Goal: Information Seeking & Learning: Check status

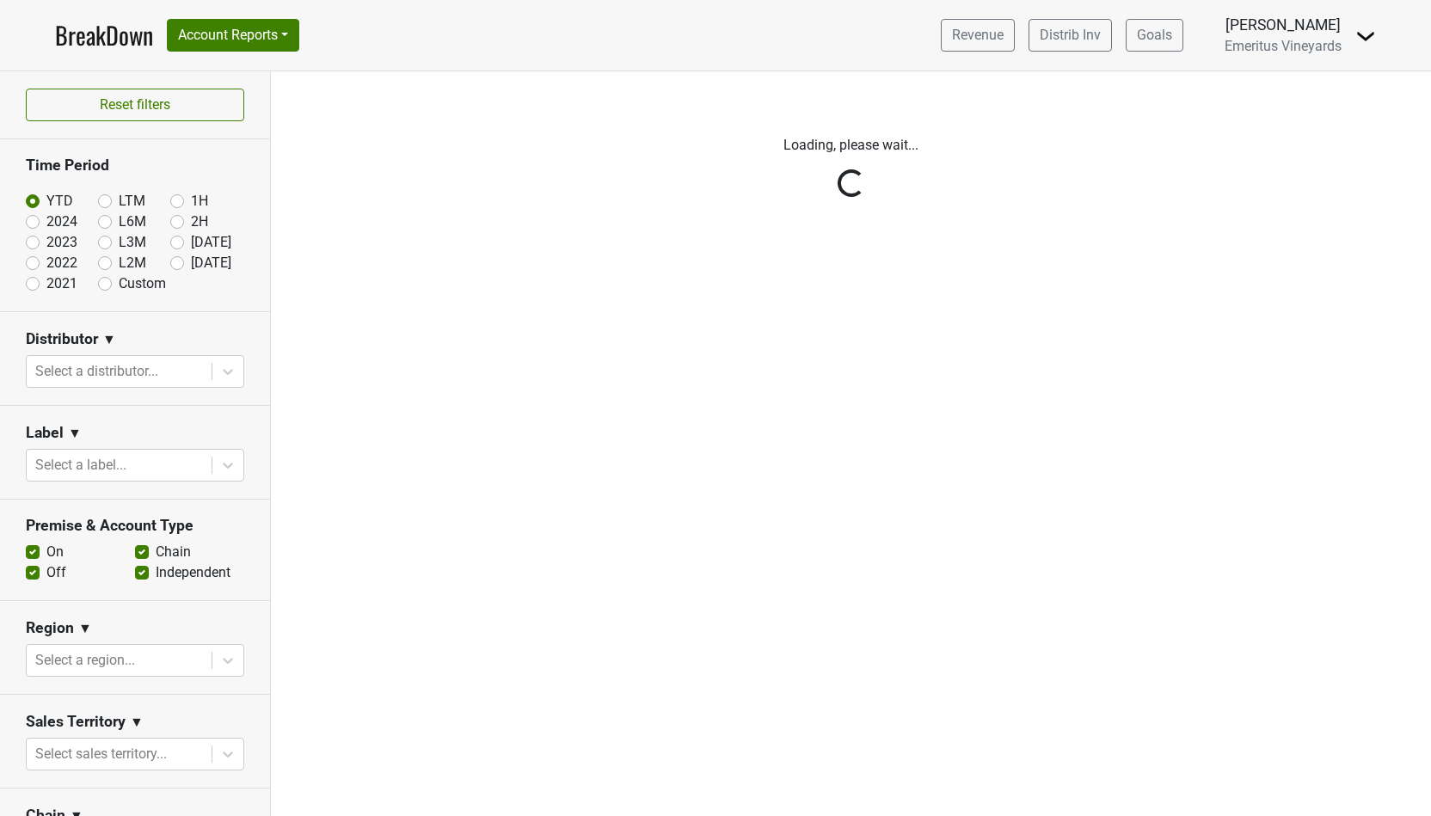
click at [32, 228] on div "Reset filters Time Period YTD LTM 1H 2024 L6M 2H 2023 L3M [DATE] '25 2022 L2M A…" at bounding box center [135, 443] width 271 height 744
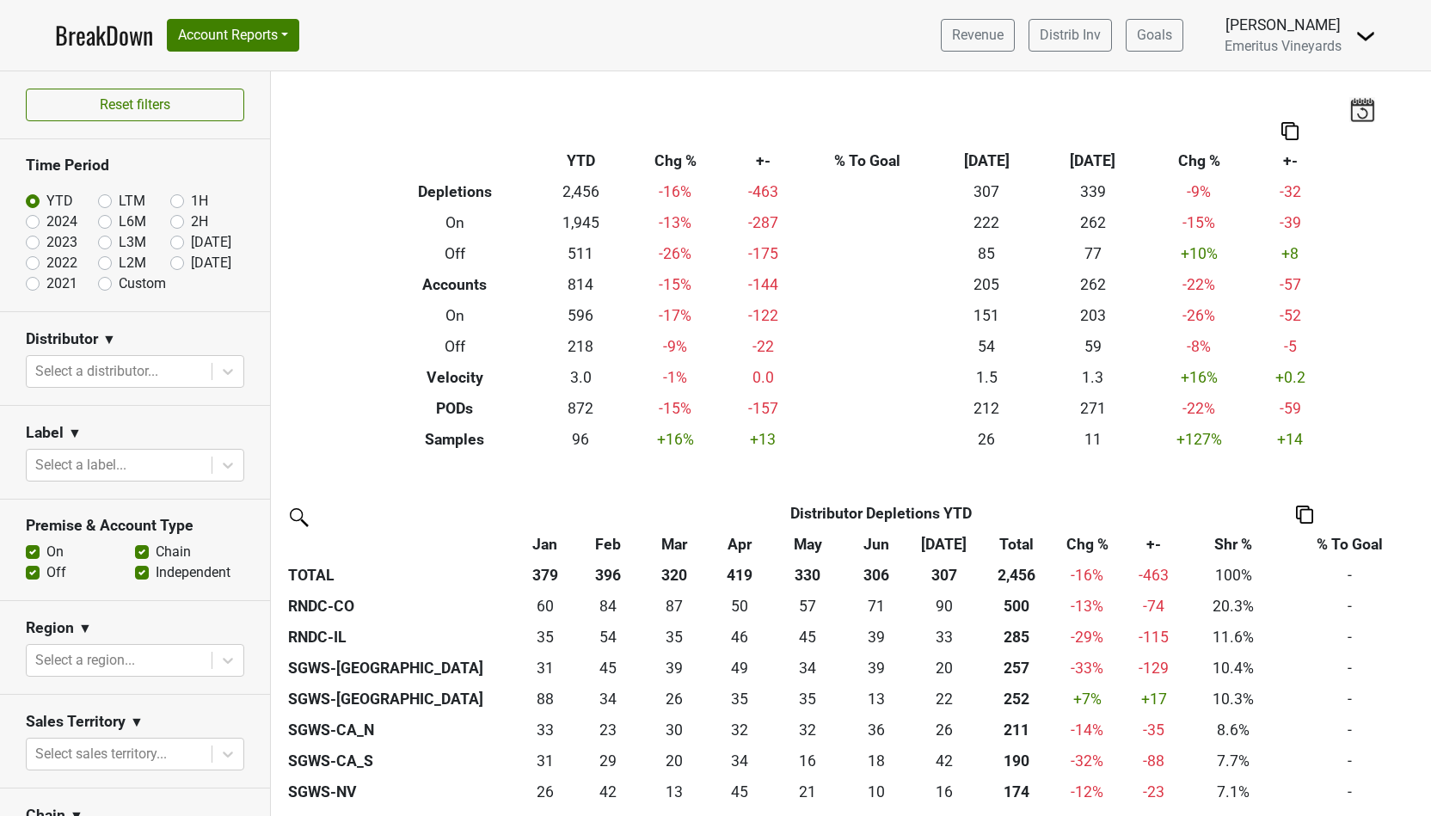
click at [46, 224] on label "2024" at bounding box center [61, 221] width 31 height 21
click at [27, 224] on input "2024" at bounding box center [60, 219] width 69 height 17
radio input "true"
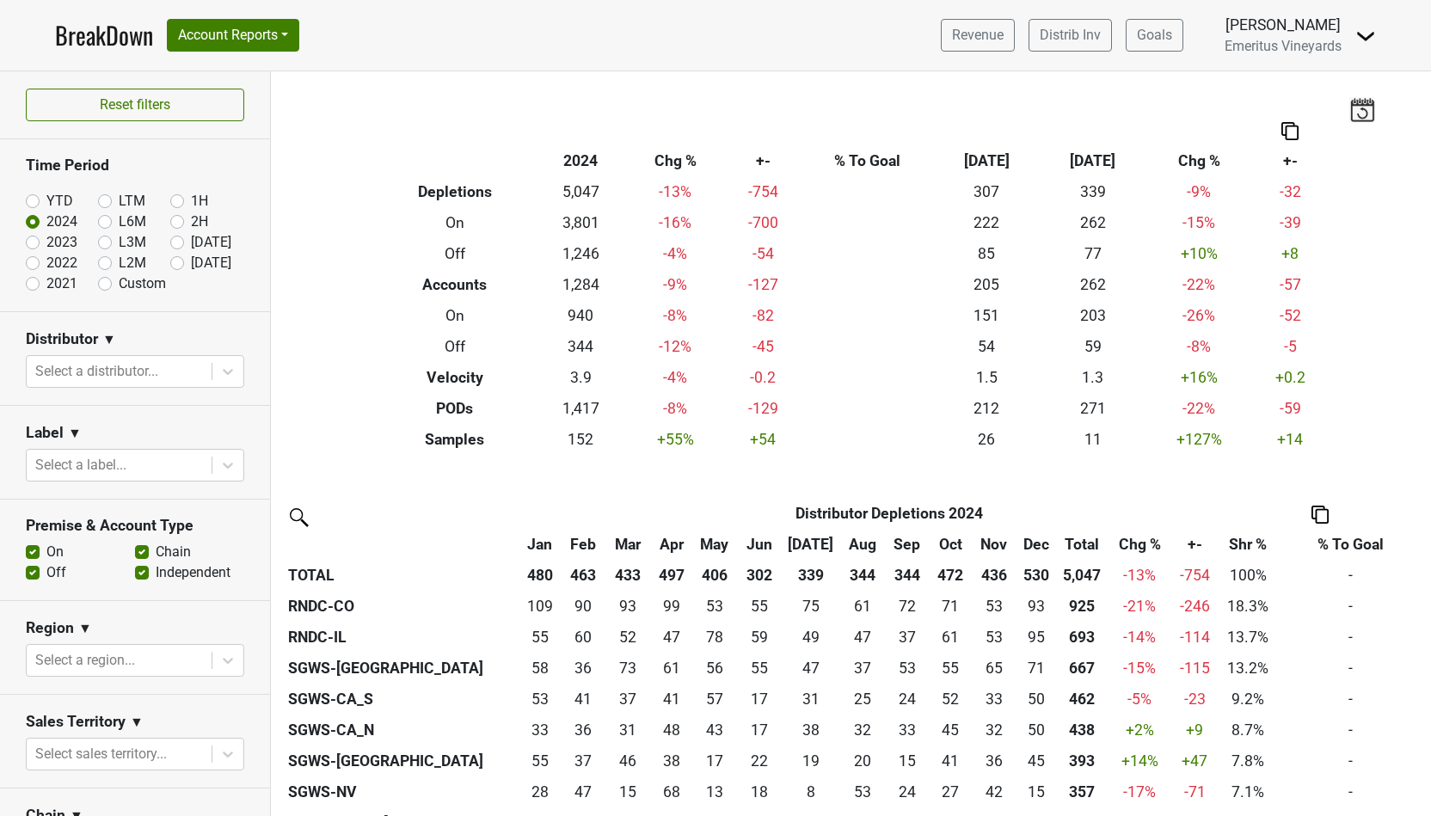
click at [1070, 546] on th "Total" at bounding box center [1082, 544] width 52 height 31
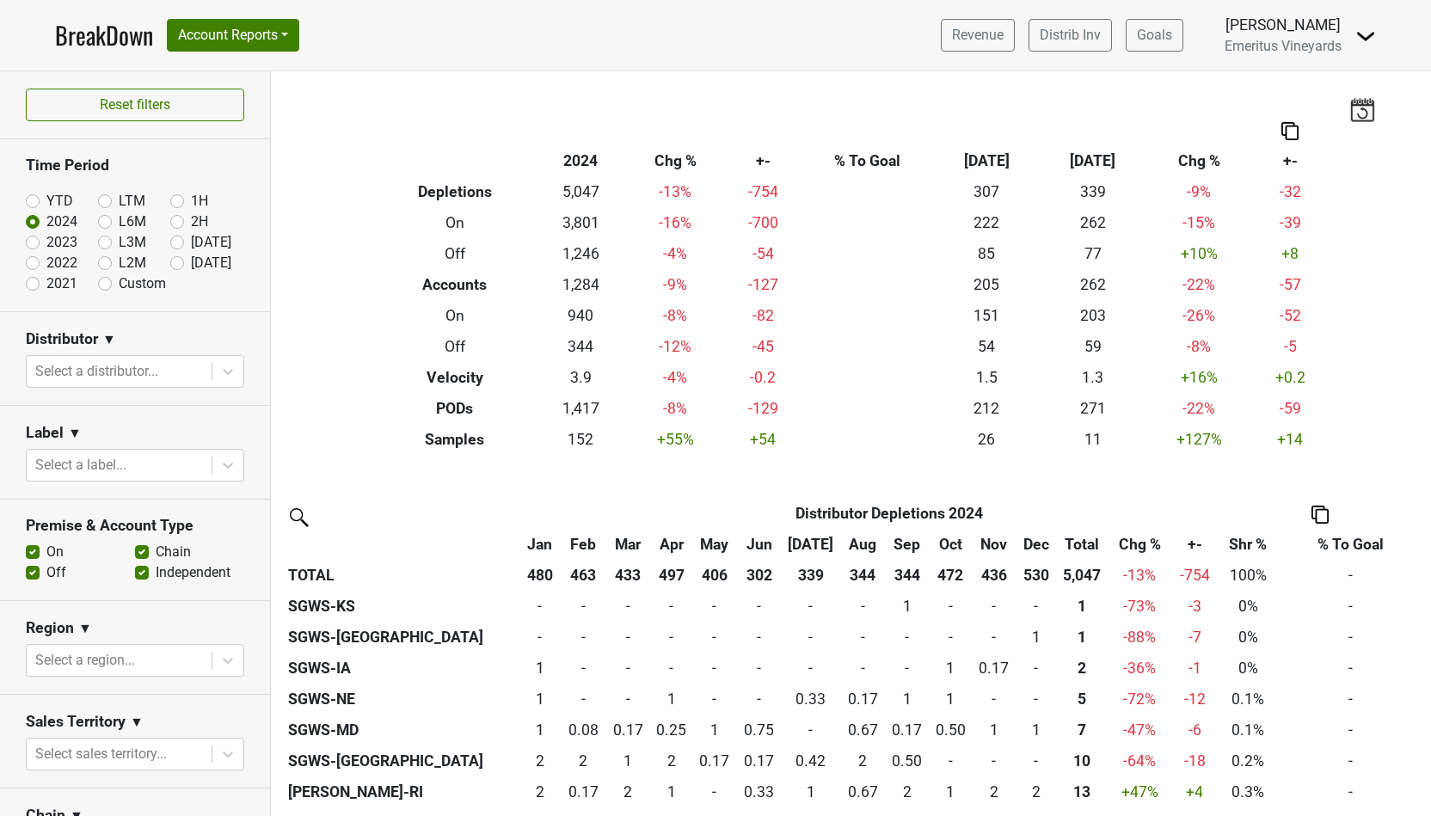
click at [1070, 546] on th "Total" at bounding box center [1082, 544] width 52 height 31
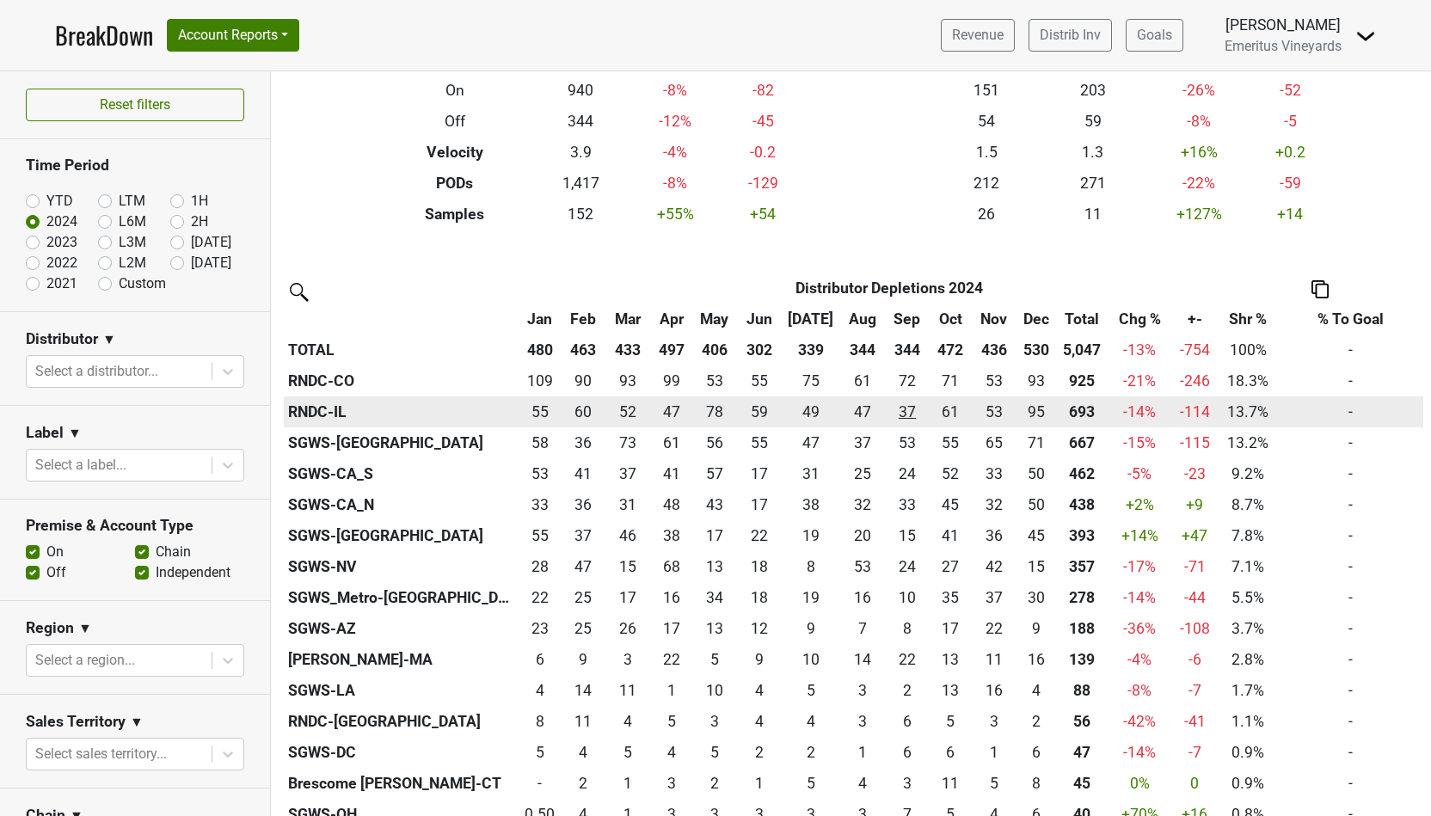
scroll to position [299, 0]
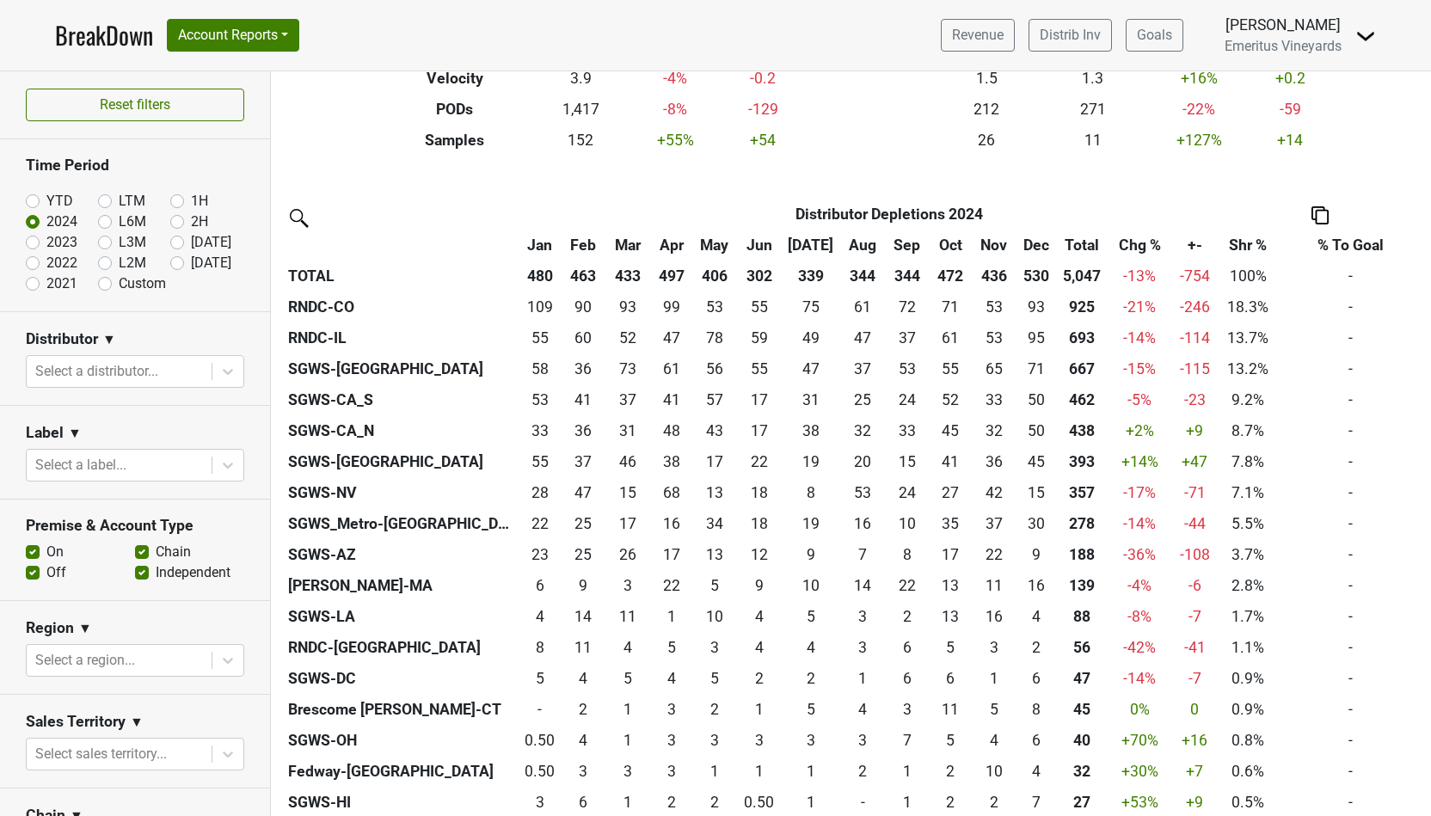
click at [1321, 214] on img at bounding box center [1319, 215] width 17 height 18
click at [1317, 132] on div "Copy as Image" at bounding box center [1318, 133] width 88 height 25
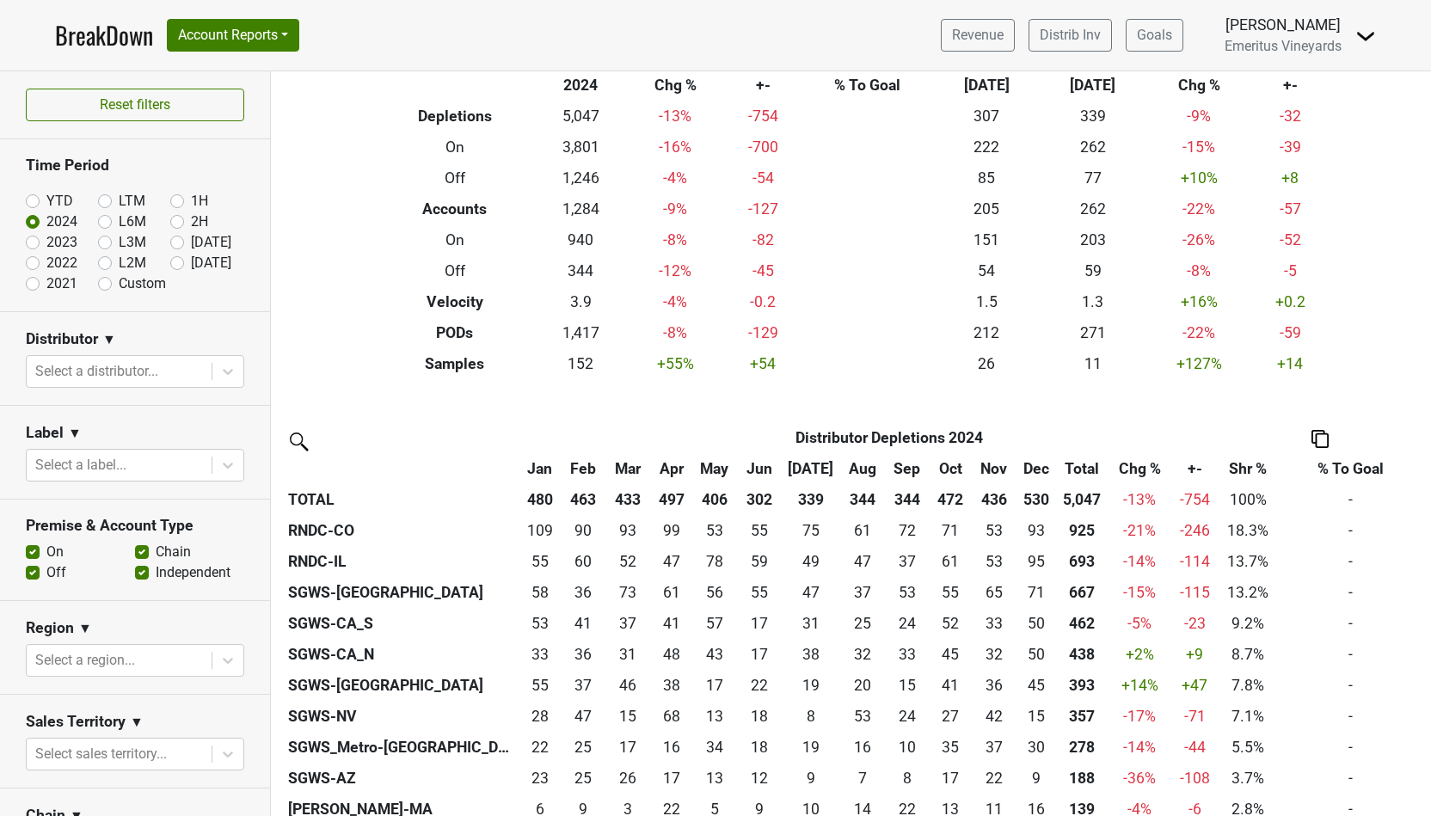
scroll to position [0, 0]
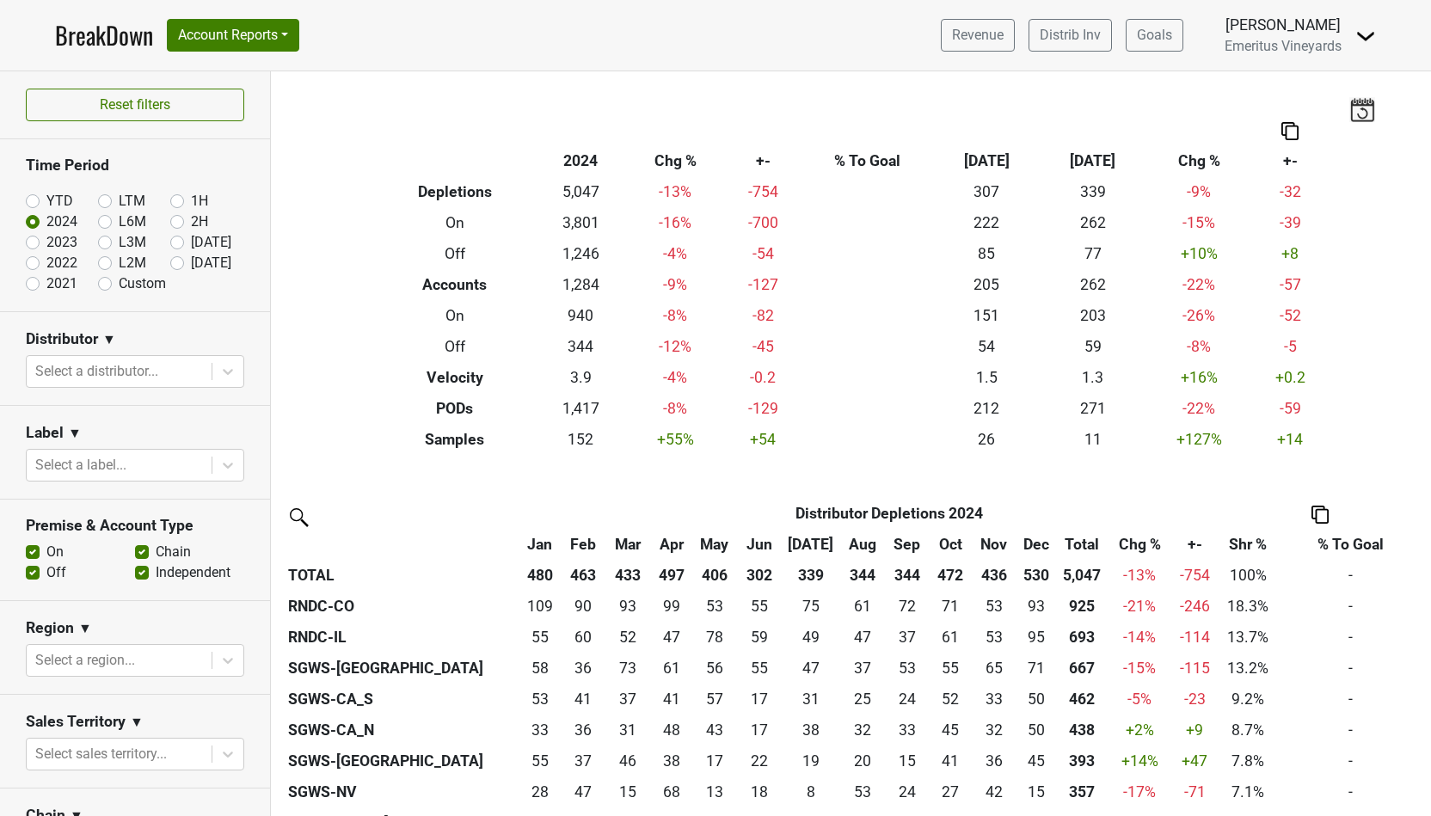
click at [46, 203] on label "YTD" at bounding box center [59, 201] width 27 height 21
click at [34, 203] on input "YTD" at bounding box center [60, 199] width 69 height 17
radio input "true"
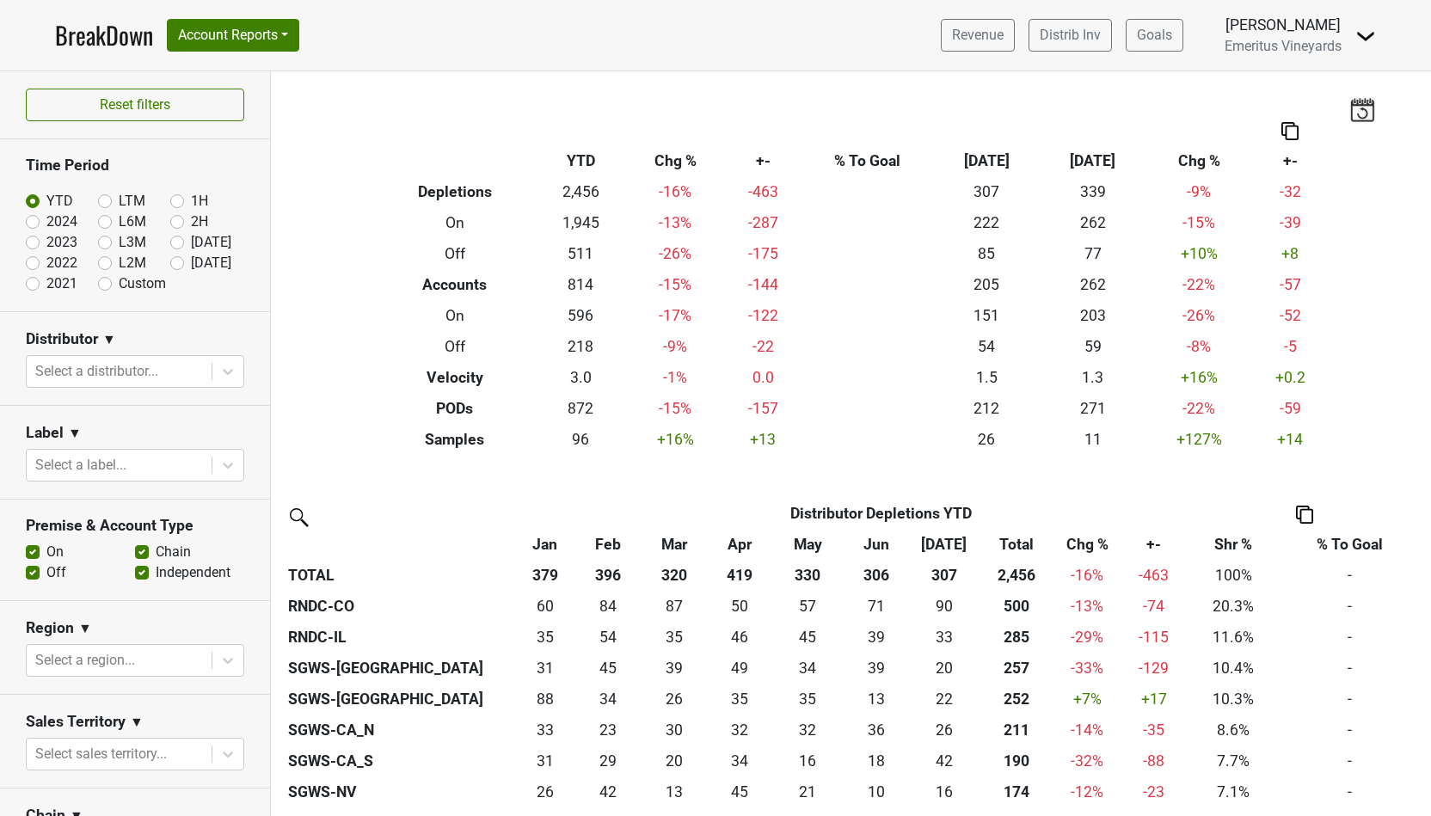
click at [1020, 549] on th "Total" at bounding box center [1015, 544] width 77 height 31
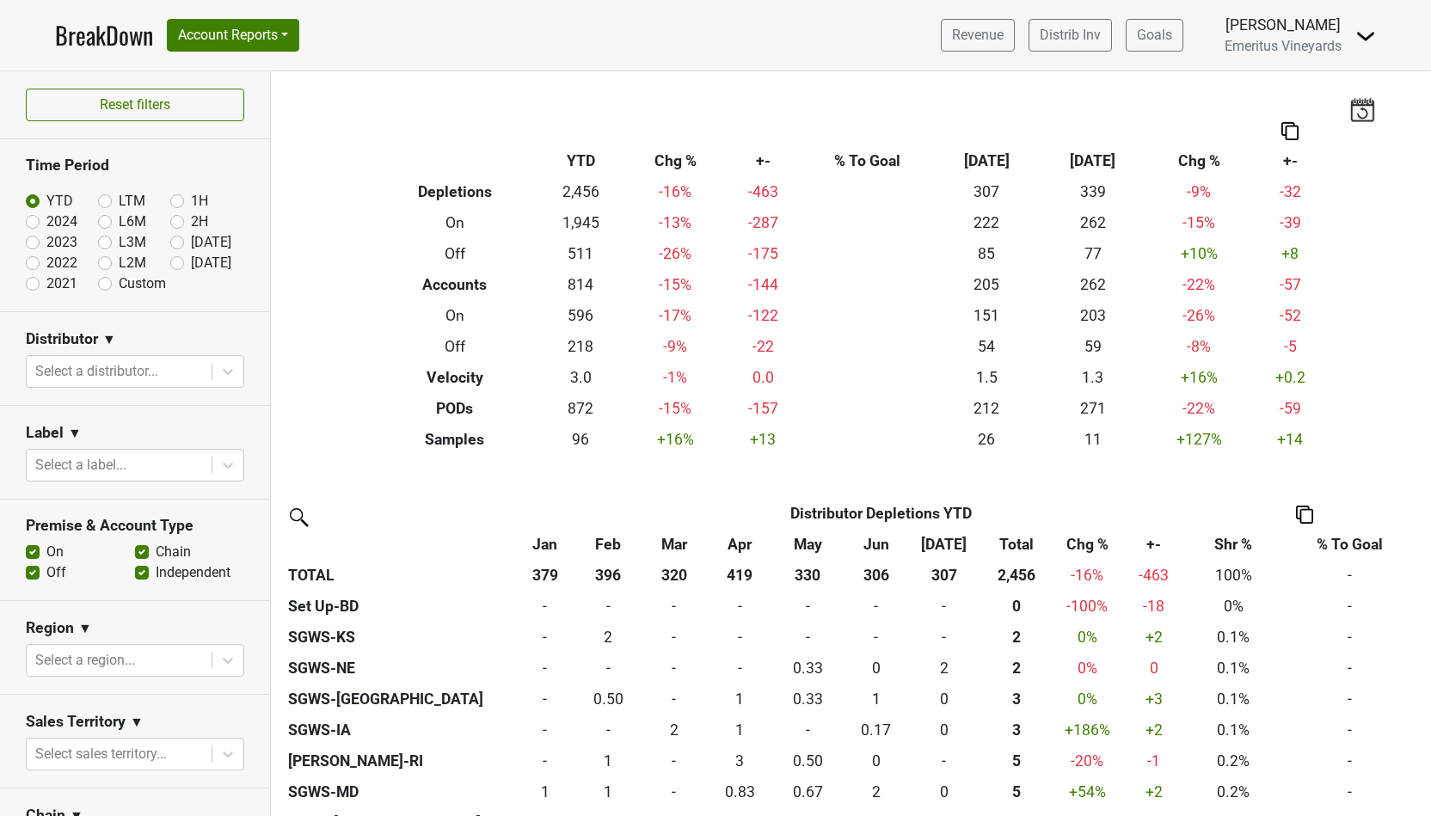
click at [1016, 543] on th "Total" at bounding box center [1015, 544] width 77 height 31
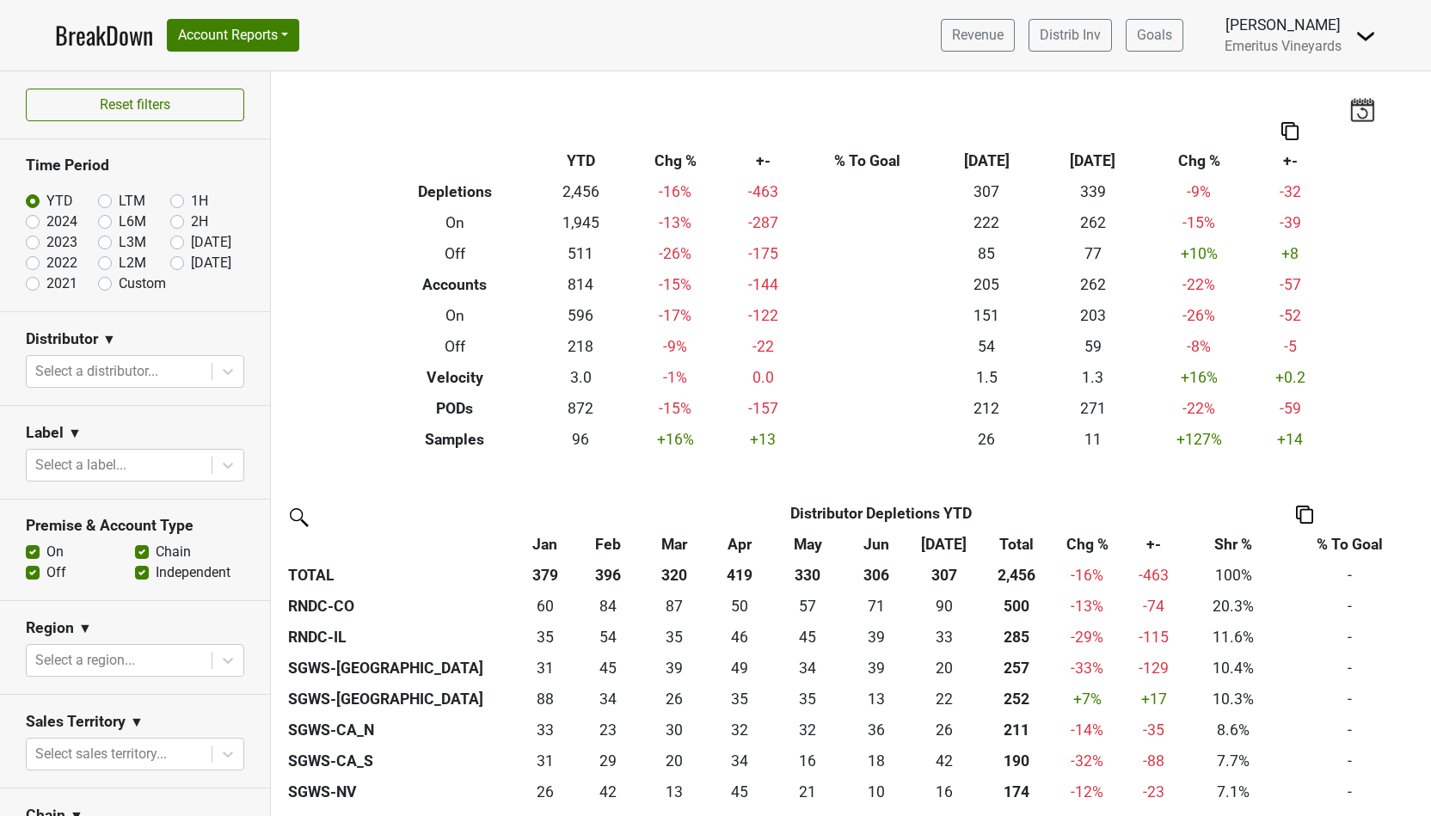
click at [1295, 518] on th at bounding box center [1304, 513] width 233 height 31
click at [1306, 512] on img at bounding box center [1304, 514] width 17 height 18
click at [1316, 434] on div "Copy as Image" at bounding box center [1304, 432] width 88 height 25
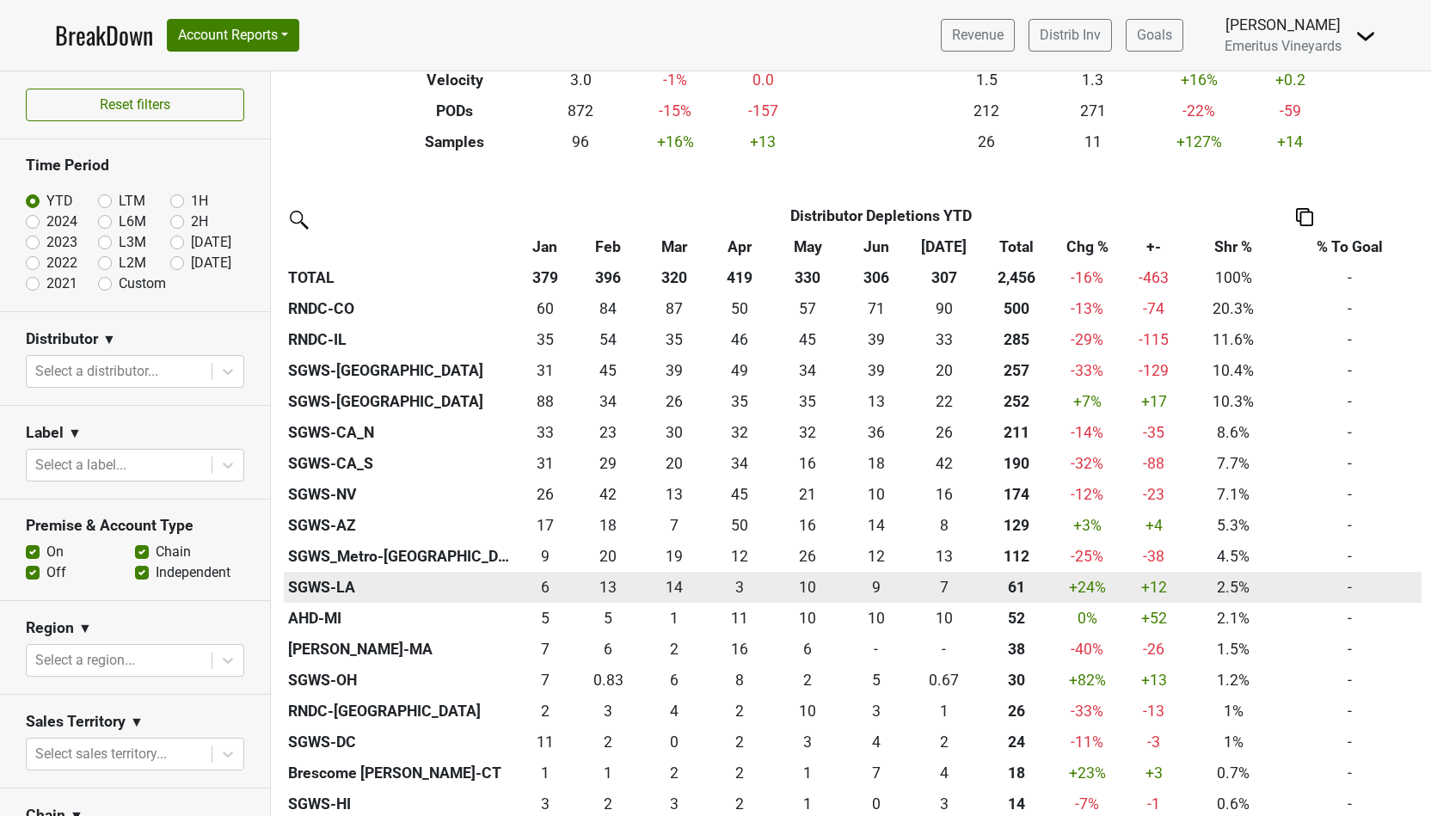
scroll to position [299, 0]
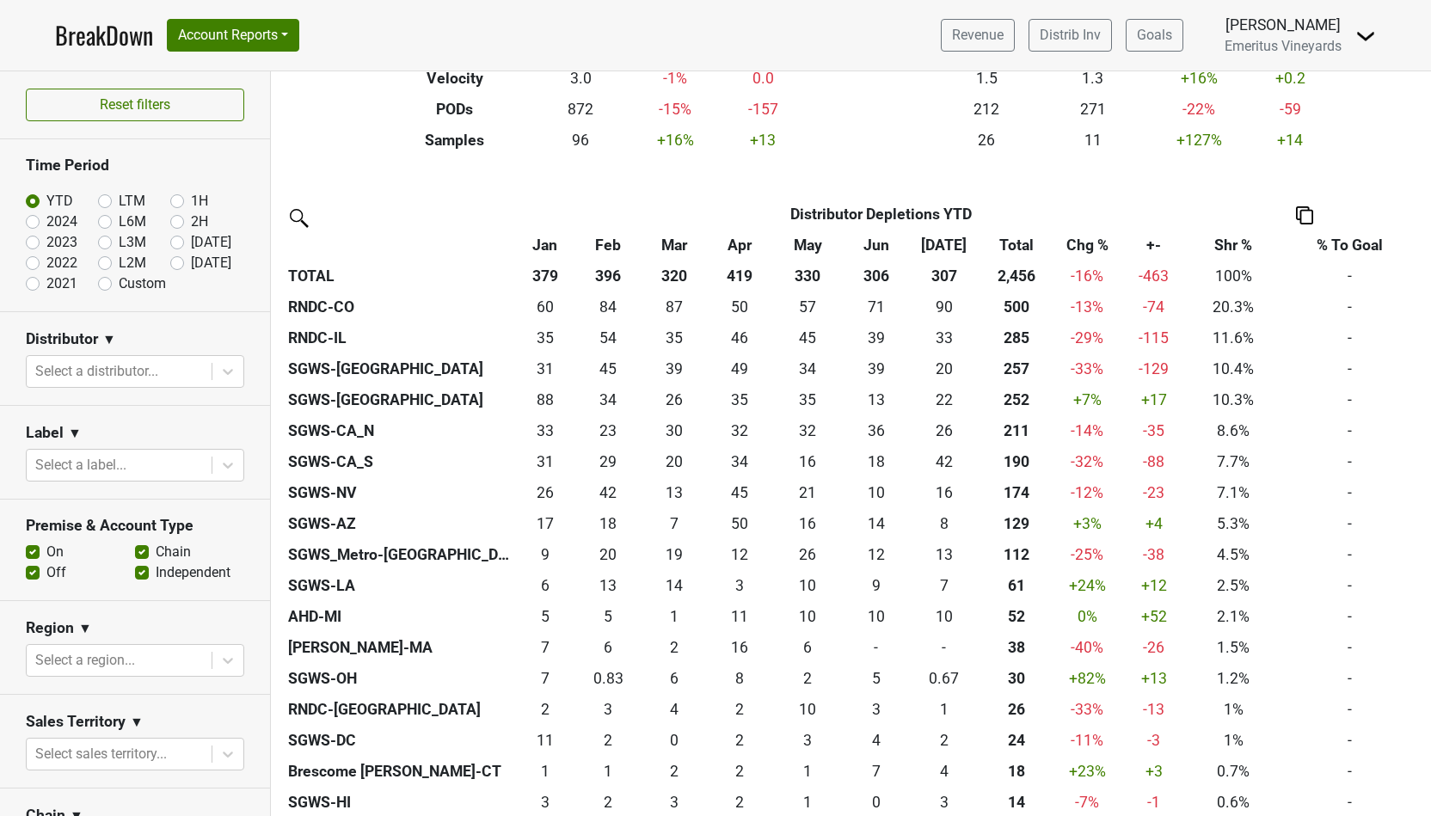
click at [46, 227] on label "2024" at bounding box center [61, 221] width 31 height 21
click at [32, 227] on input "2024" at bounding box center [60, 219] width 69 height 17
radio input "true"
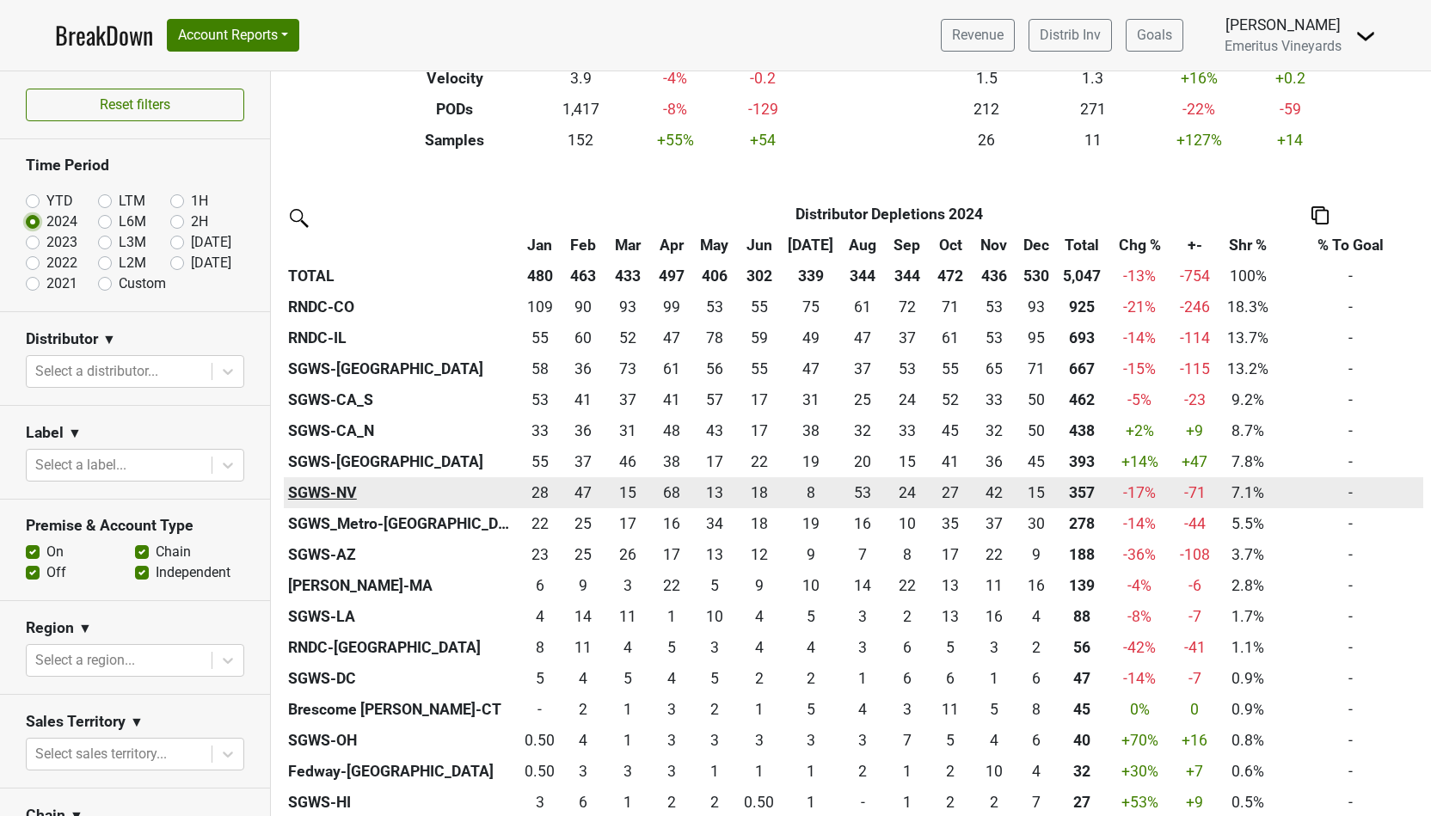
scroll to position [0, 0]
